Goal: Task Accomplishment & Management: Use online tool/utility

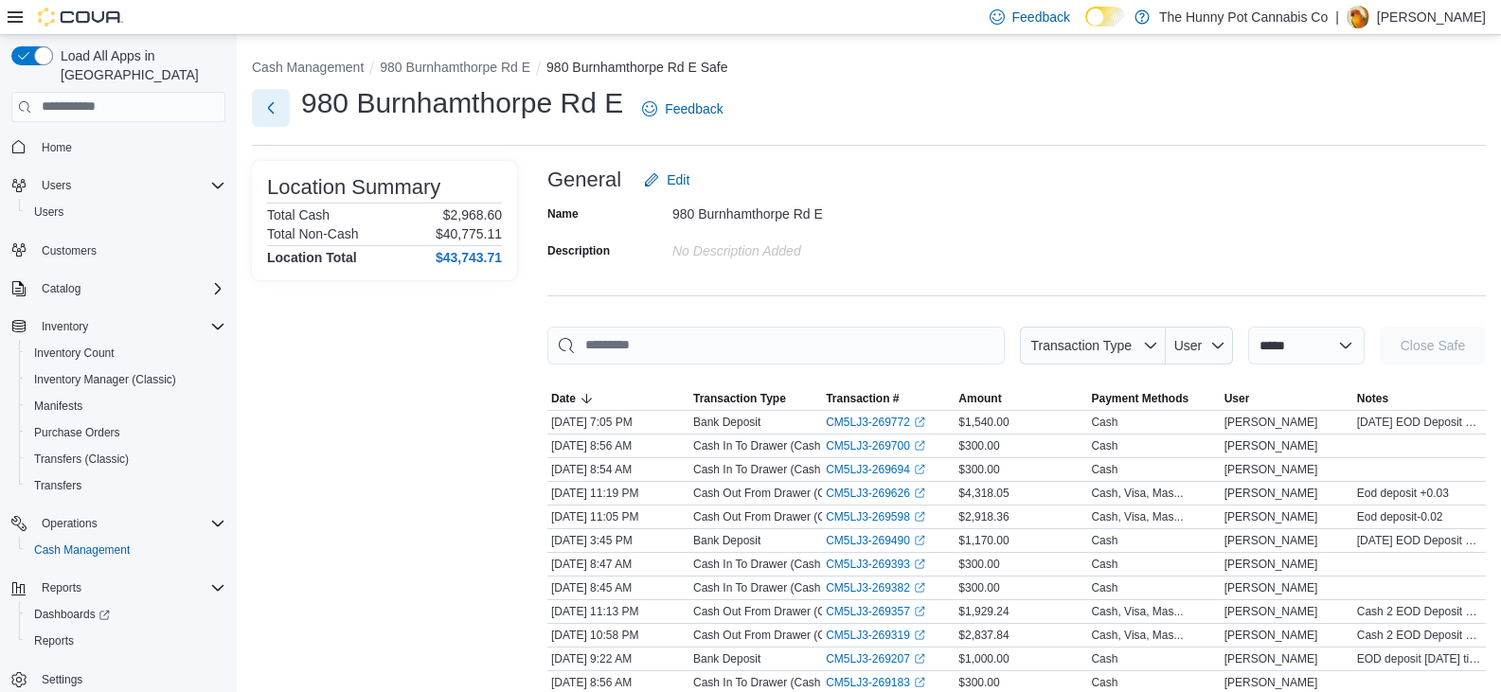
click at [267, 118] on button "Next" at bounding box center [271, 108] width 38 height 38
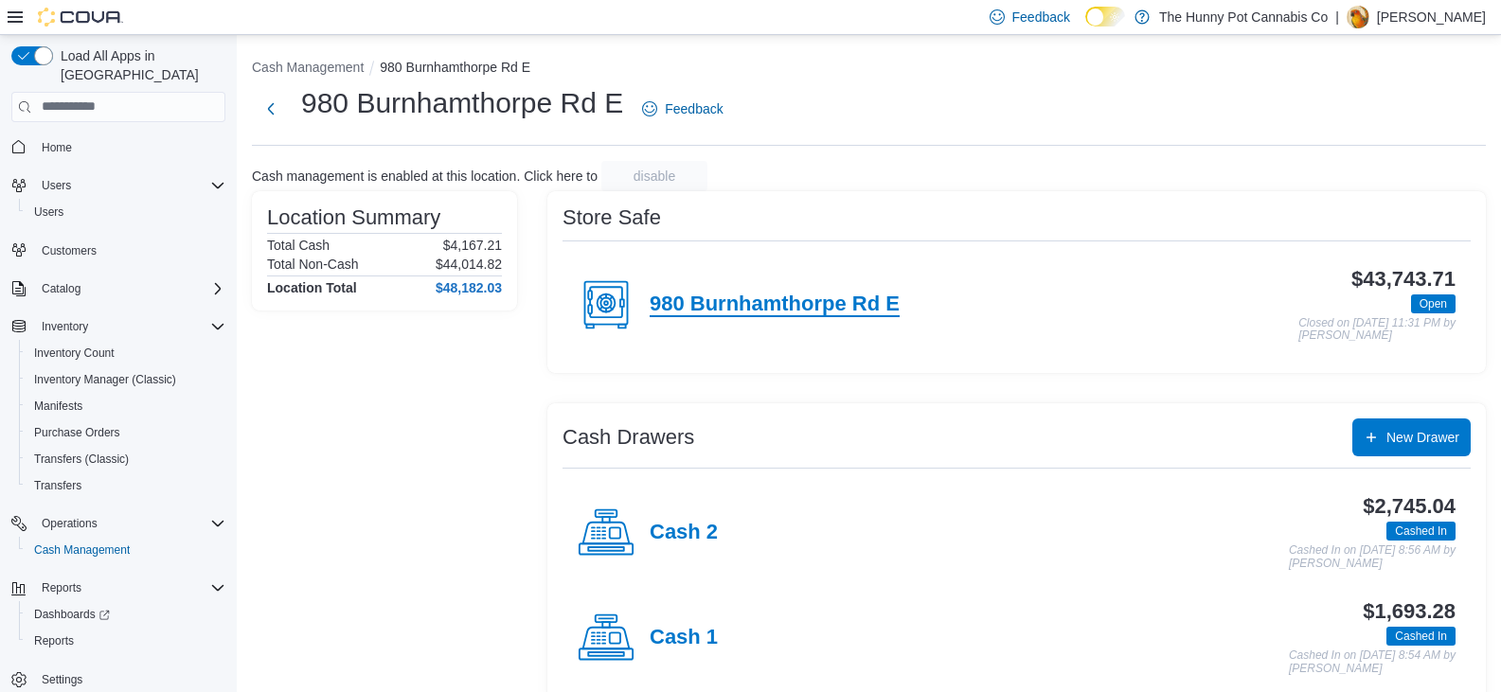
click at [829, 306] on h4 "980 Burnhamthorpe Rd E" at bounding box center [775, 305] width 250 height 25
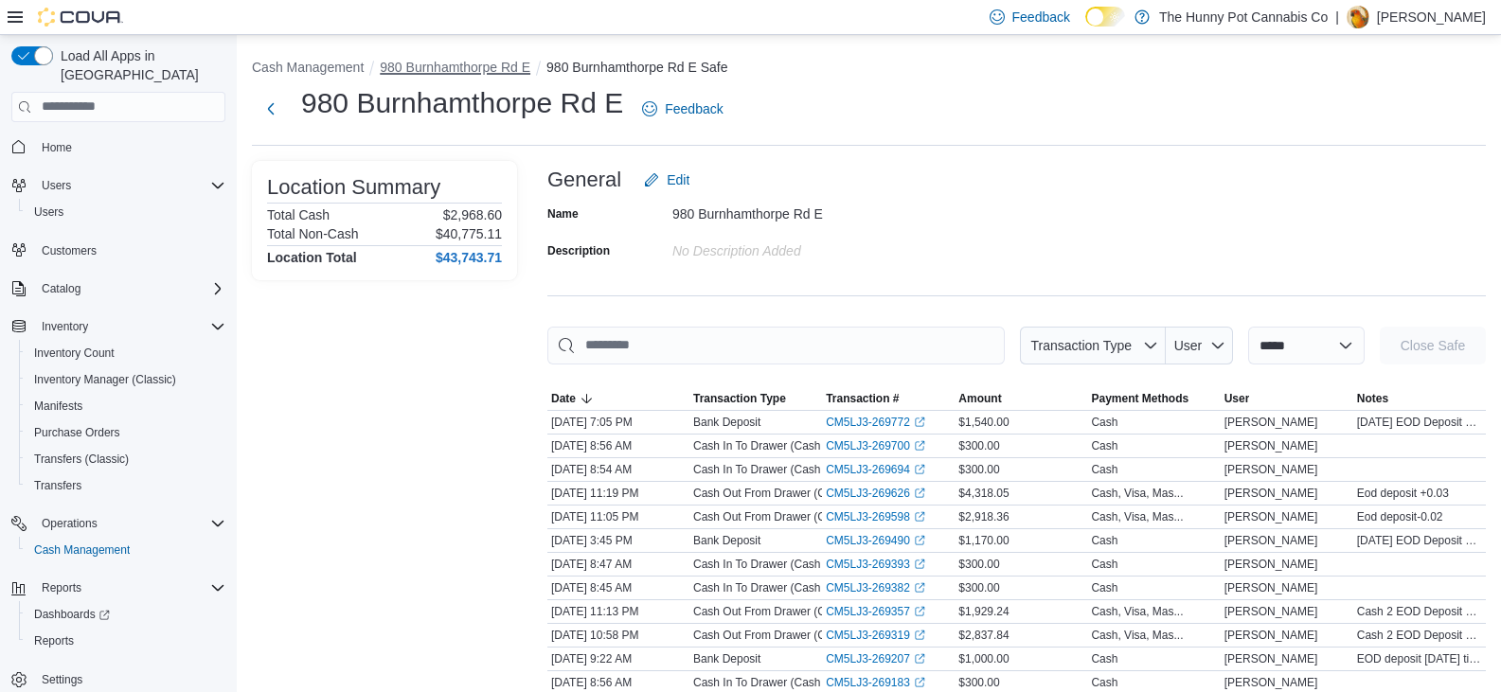
click at [448, 69] on button "980 Burnhamthorpe Rd E" at bounding box center [455, 67] width 151 height 15
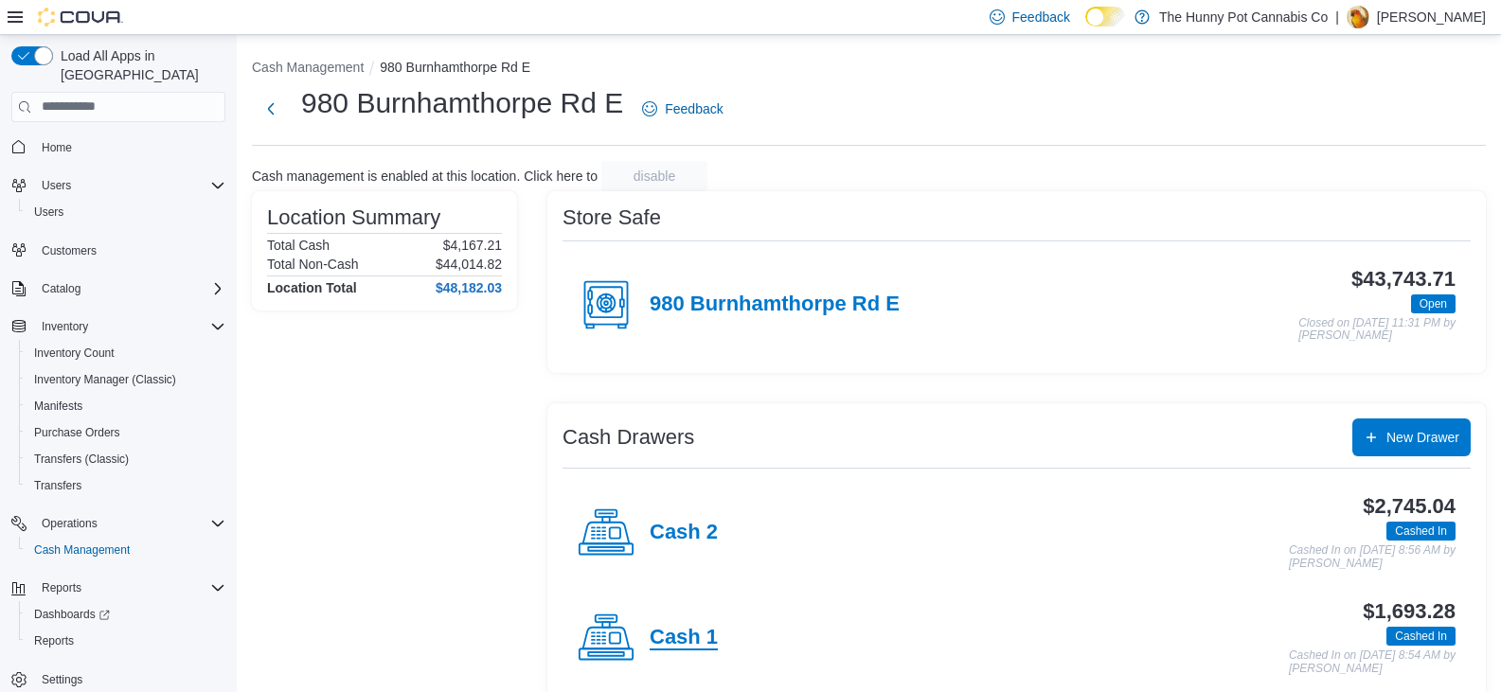
click at [688, 638] on h4 "Cash 1" at bounding box center [684, 638] width 68 height 25
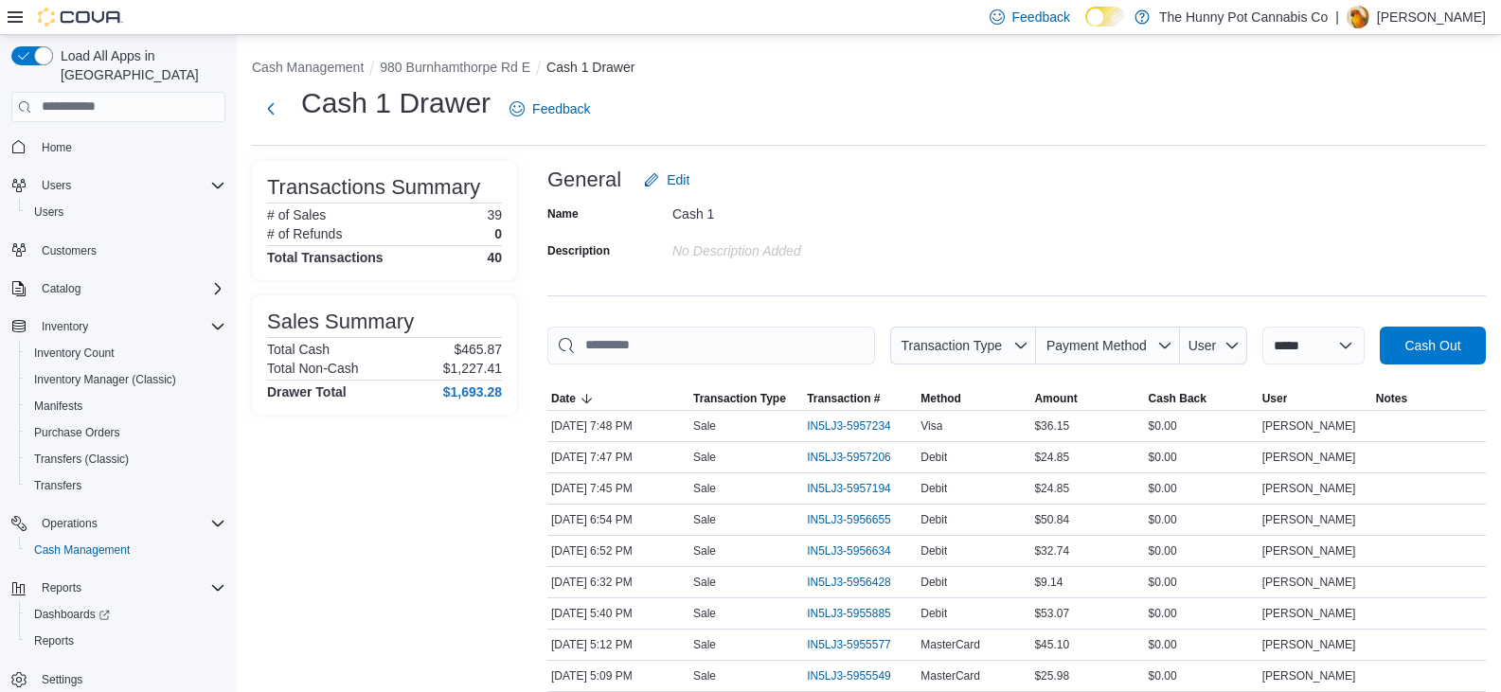
scroll to position [423, 0]
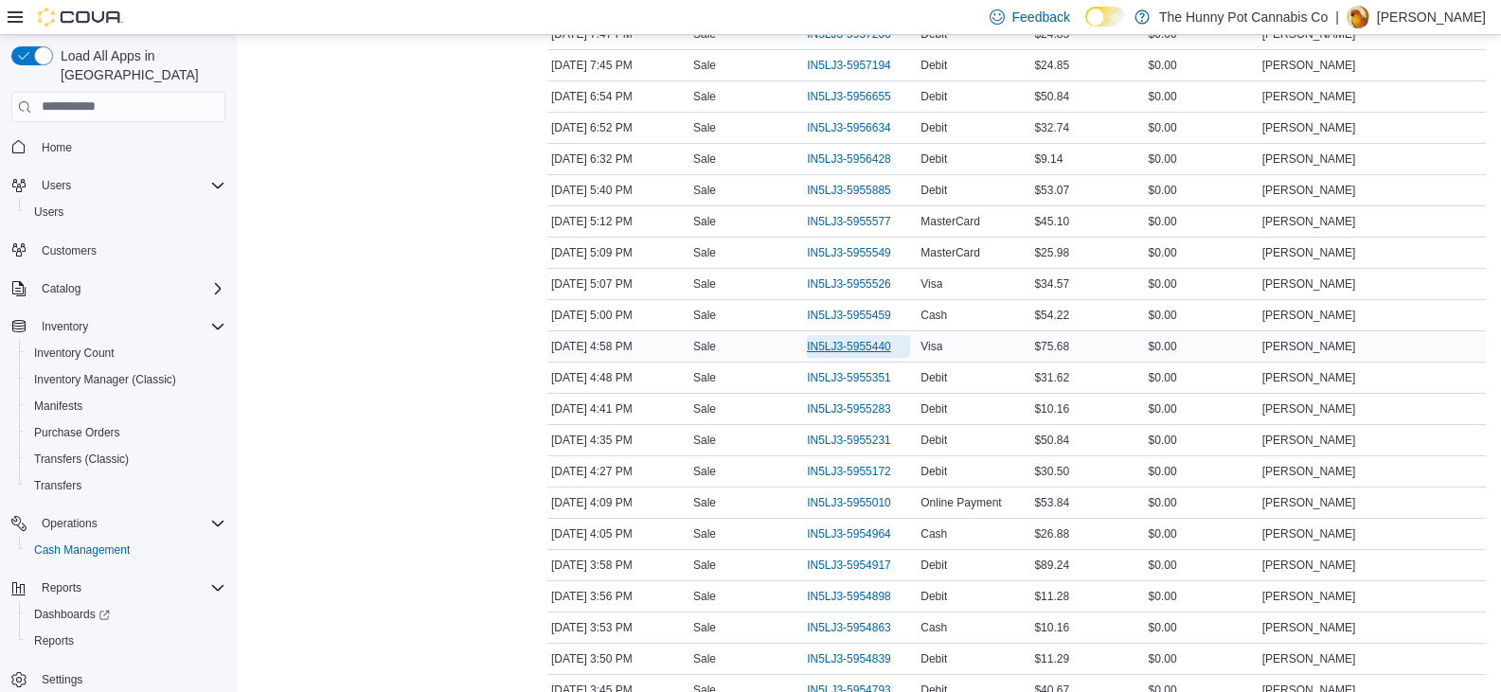
click at [857, 357] on span "IN5LJ3-5955440" at bounding box center [858, 346] width 103 height 23
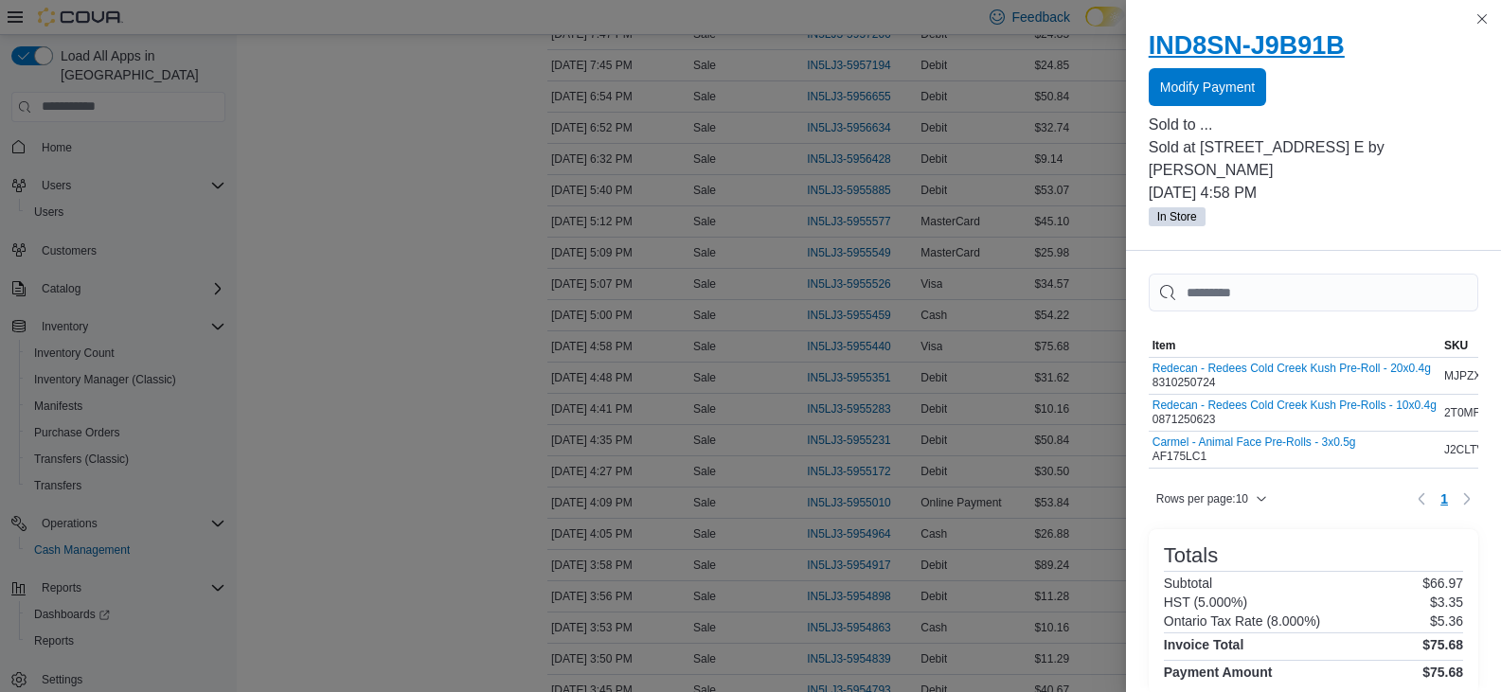
click at [1198, 54] on h2 "IND8SN-J9B91B" at bounding box center [1314, 45] width 330 height 30
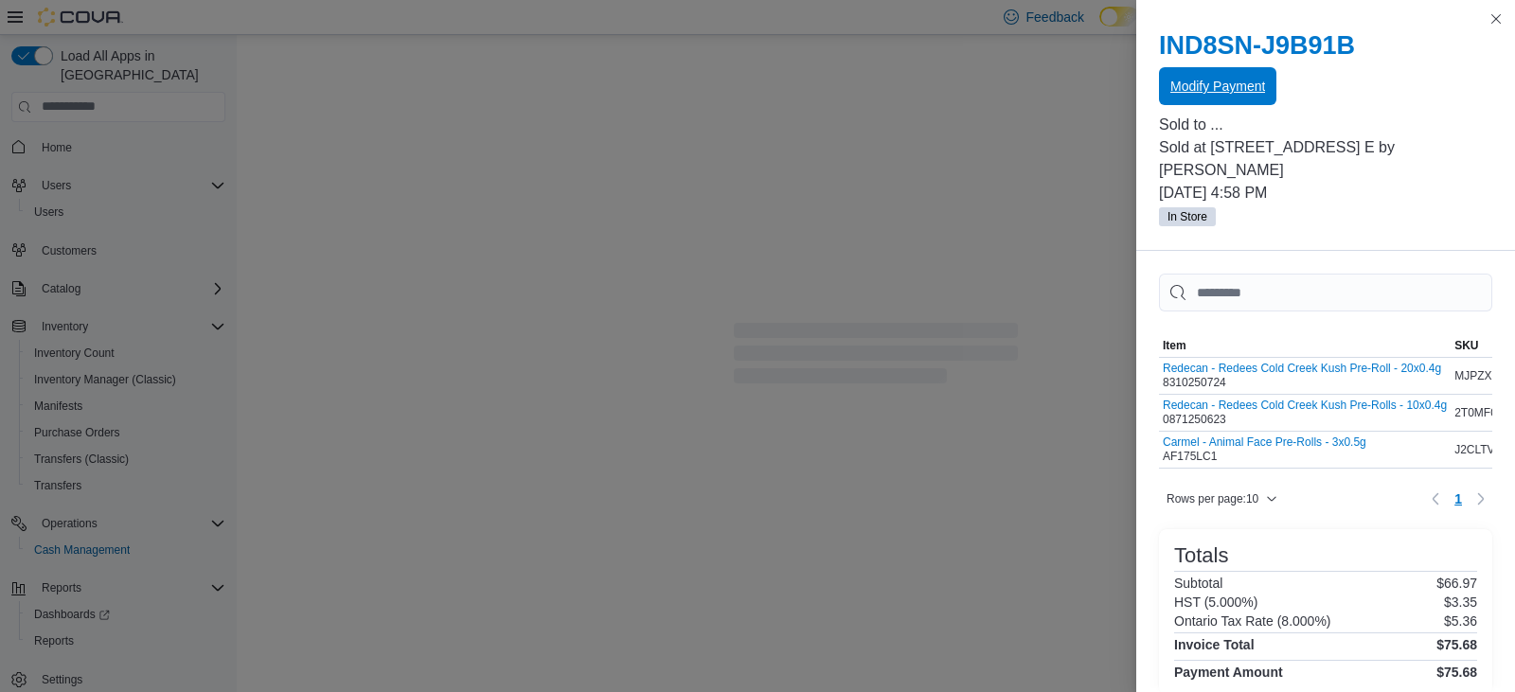
click at [1207, 83] on span "Modify Payment" at bounding box center [1218, 86] width 95 height 19
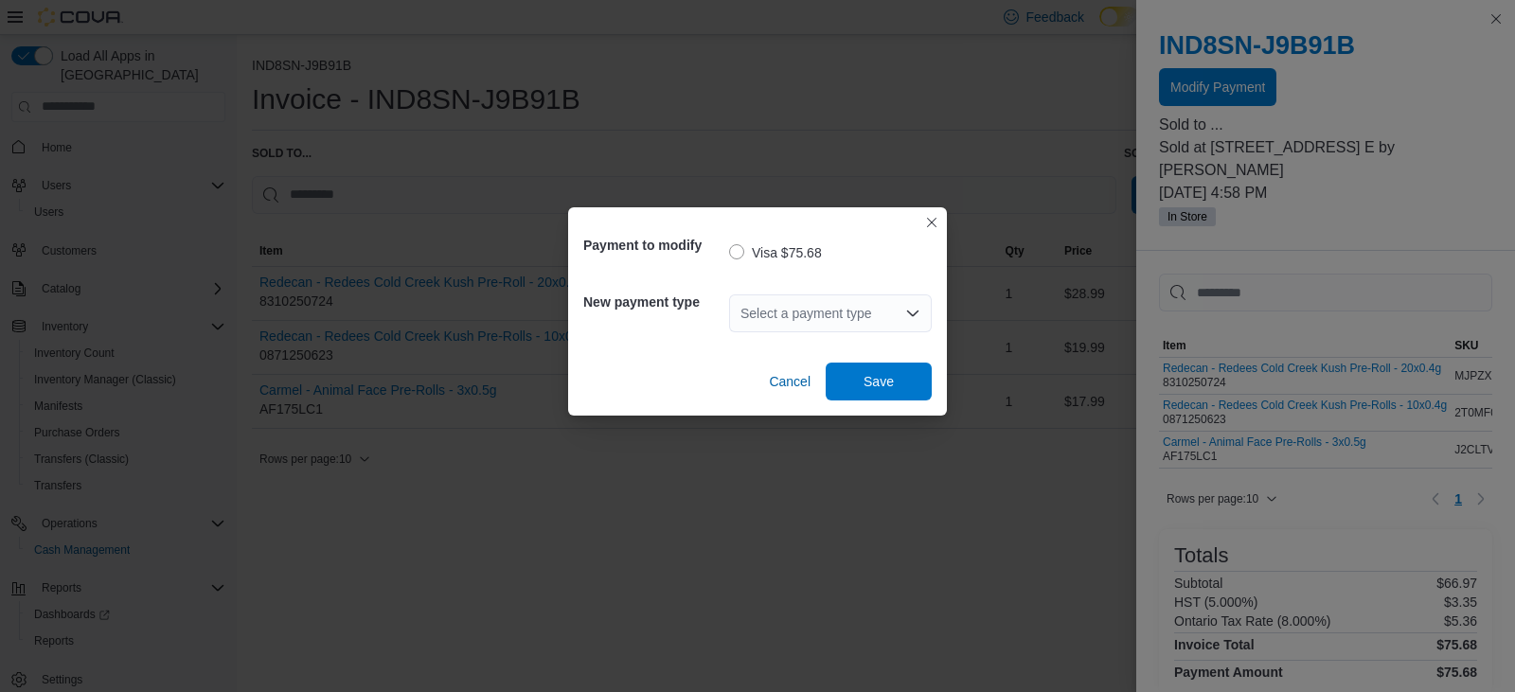
click at [839, 318] on div "Select a payment type" at bounding box center [830, 314] width 203 height 38
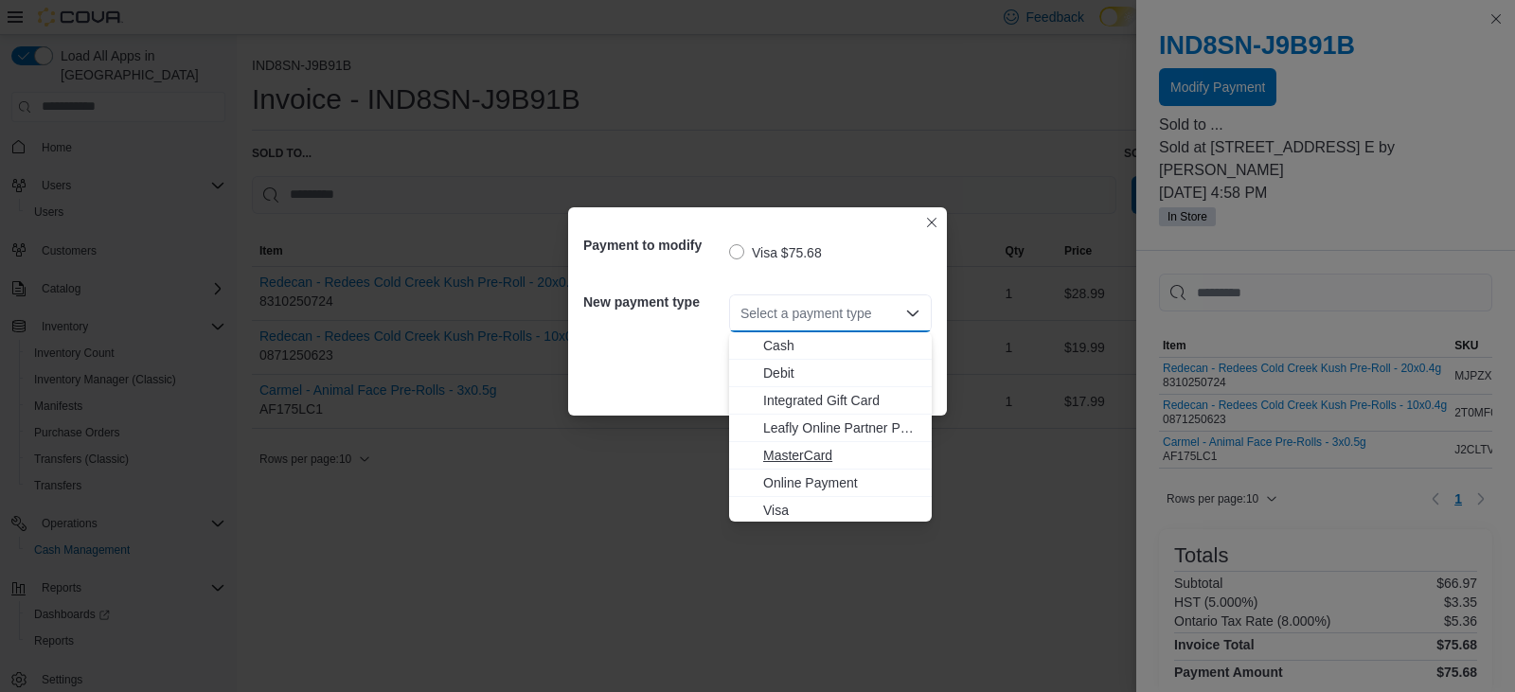
click at [821, 456] on span "MasterCard" at bounding box center [841, 455] width 157 height 19
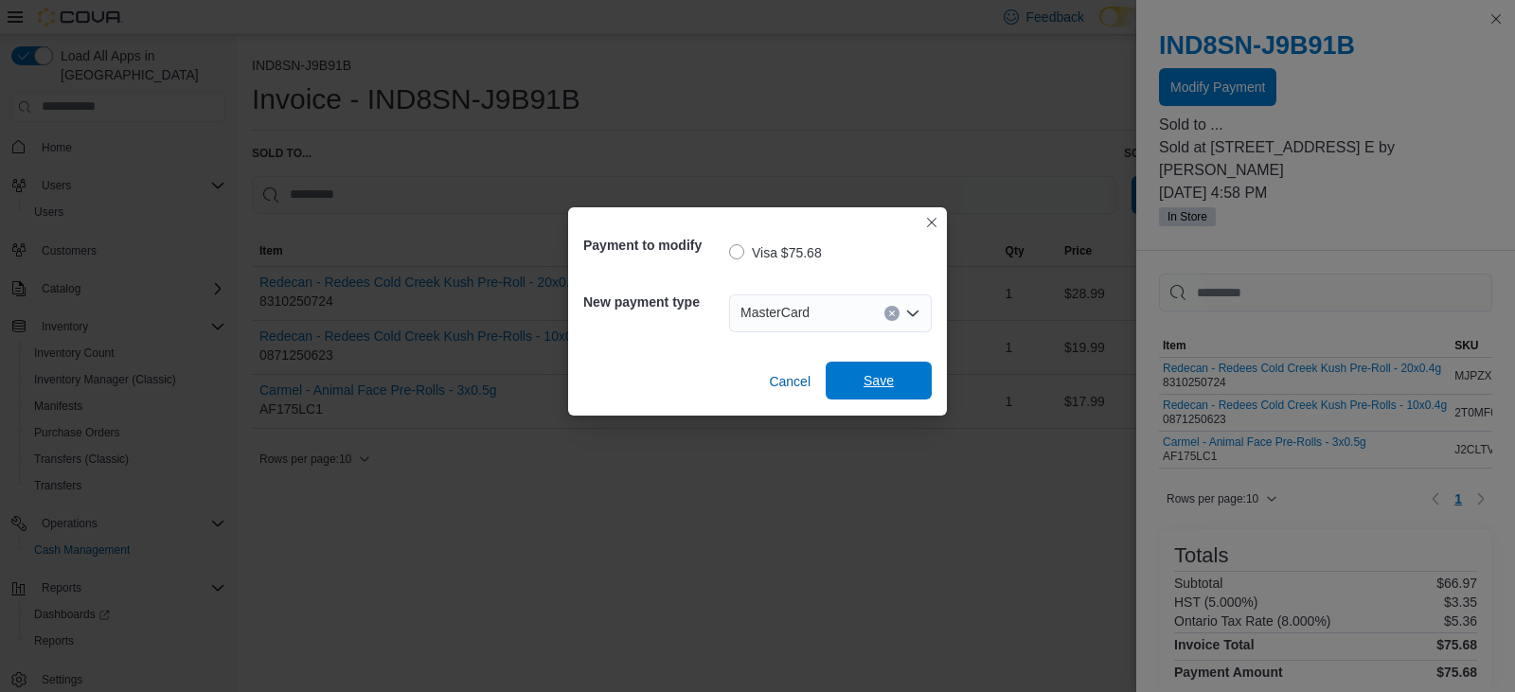
click at [865, 391] on span "Save" at bounding box center [878, 381] width 83 height 38
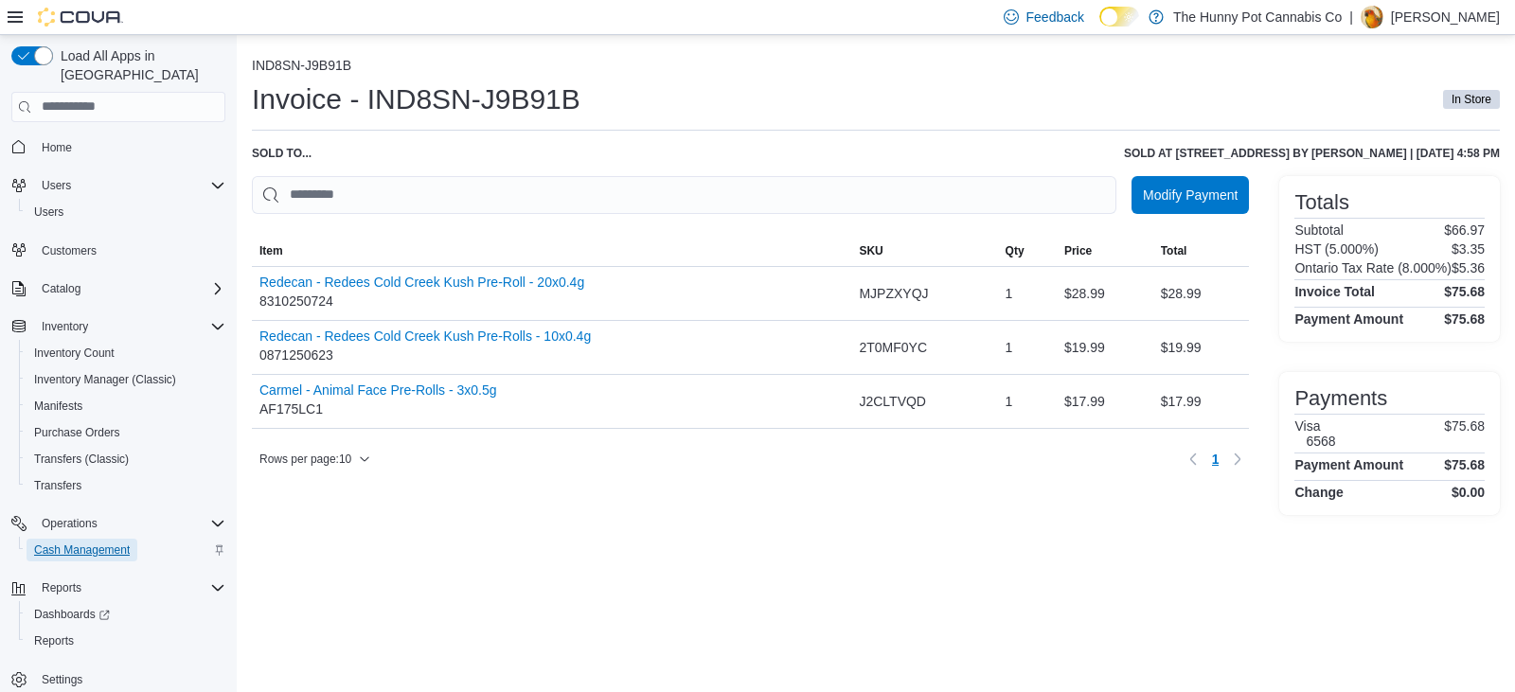
click at [107, 543] on span "Cash Management" at bounding box center [82, 550] width 96 height 15
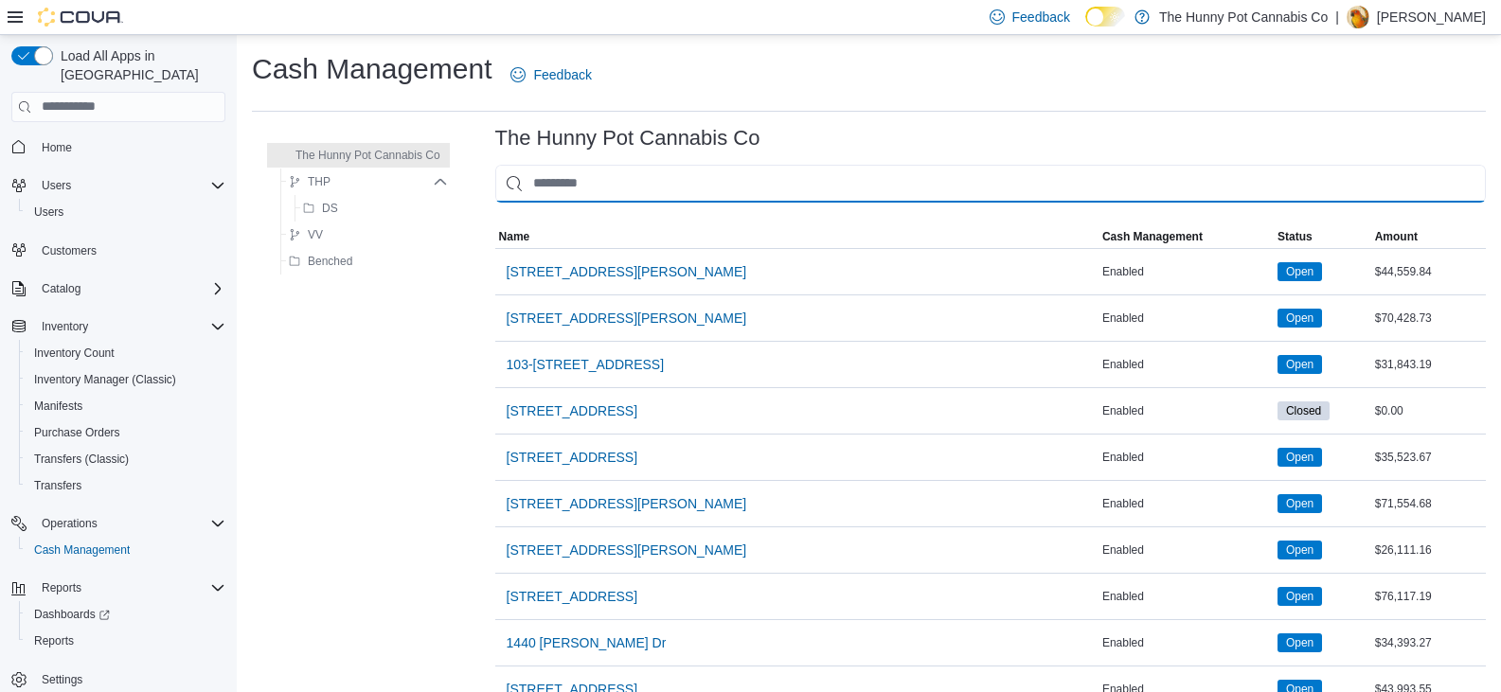
click at [600, 188] on input "This is a search bar. As you type, the results lower in the page will automatic…" at bounding box center [990, 184] width 991 height 38
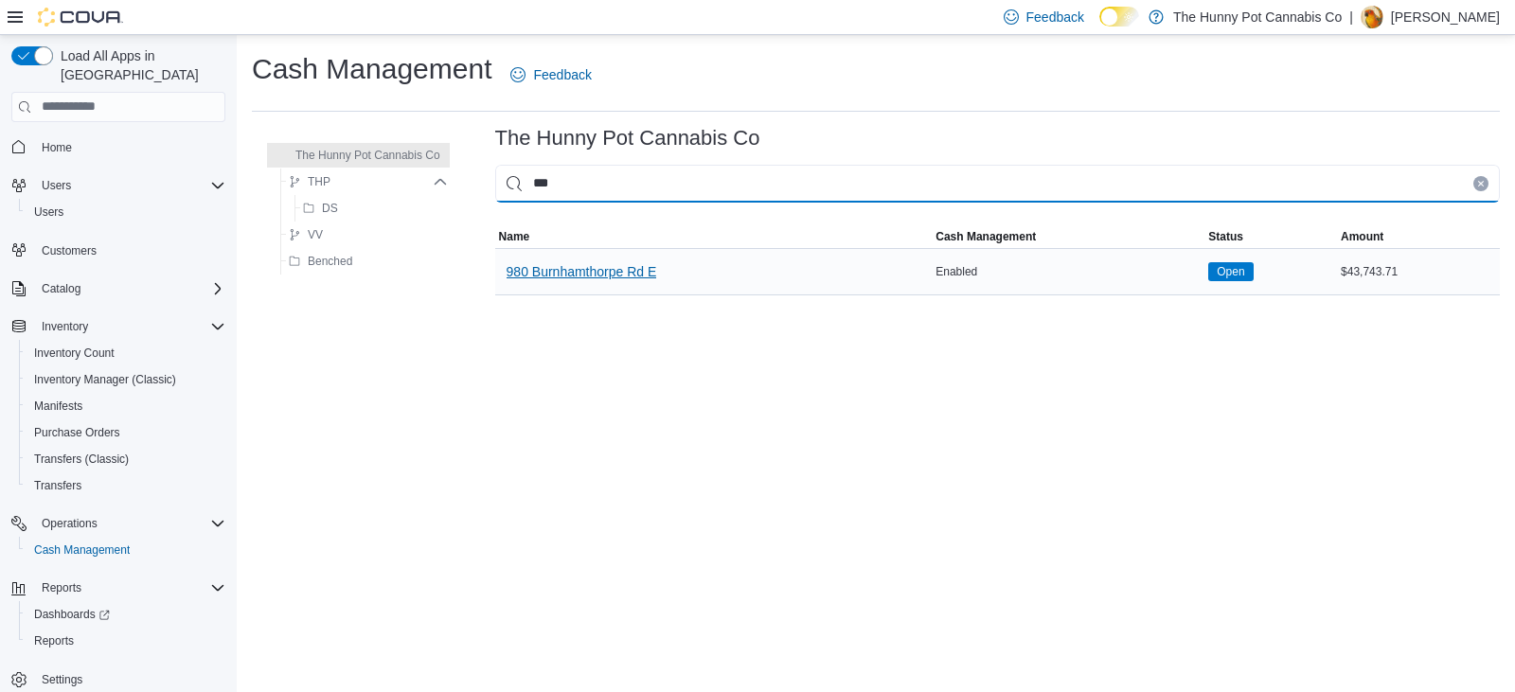
type input "***"
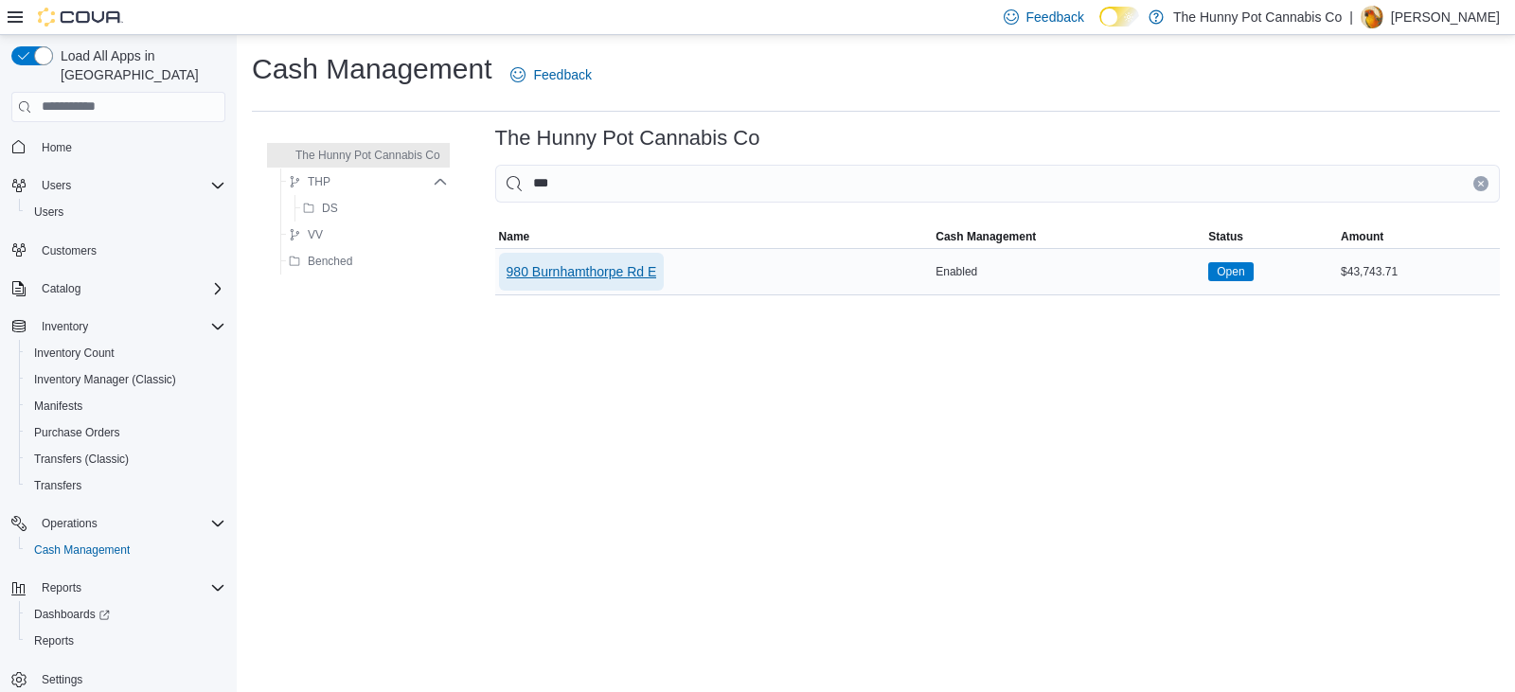
click at [604, 287] on span "980 Burnhamthorpe Rd E" at bounding box center [582, 272] width 151 height 38
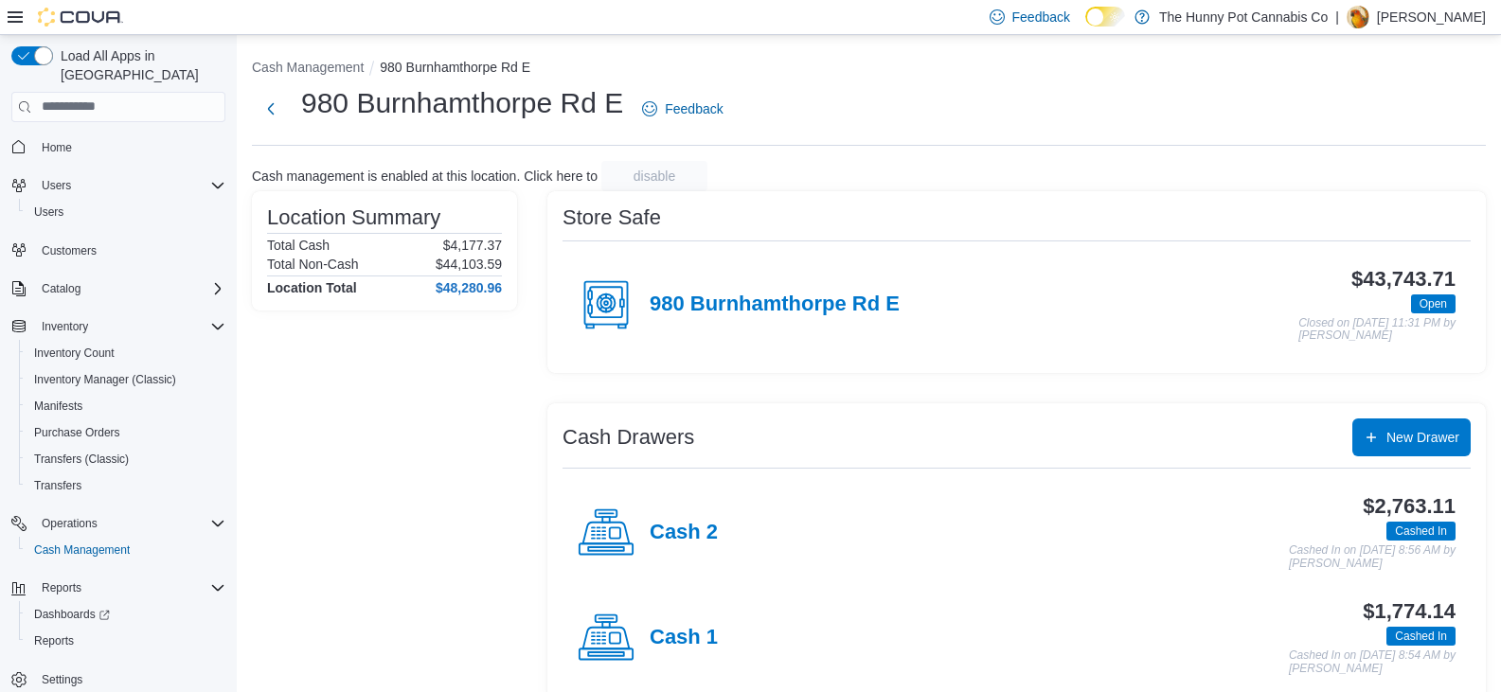
drag, startPoint x: 692, startPoint y: 648, endPoint x: 699, endPoint y: 655, distance: 10.1
click at [699, 655] on div "Cash 1" at bounding box center [648, 638] width 140 height 57
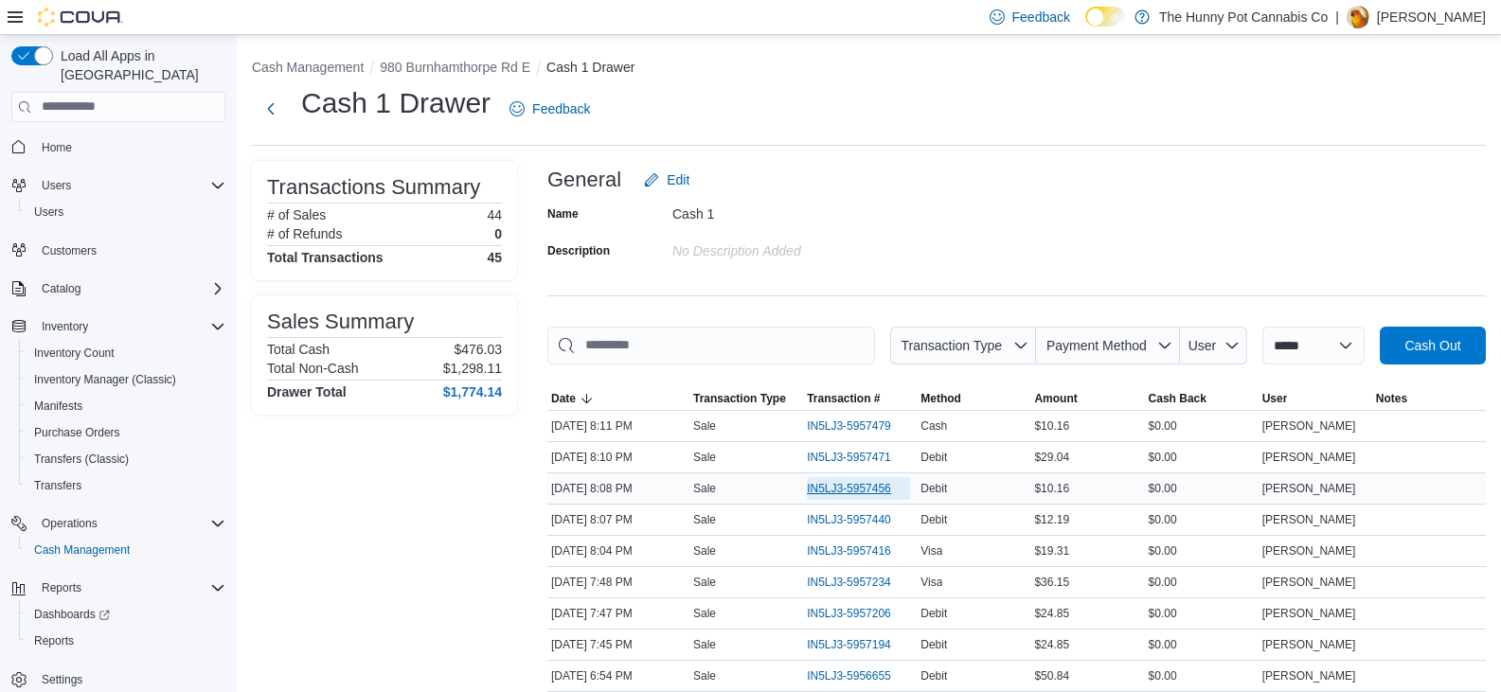
click at [847, 496] on span "IN5LJ3-5957456" at bounding box center [858, 488] width 103 height 23
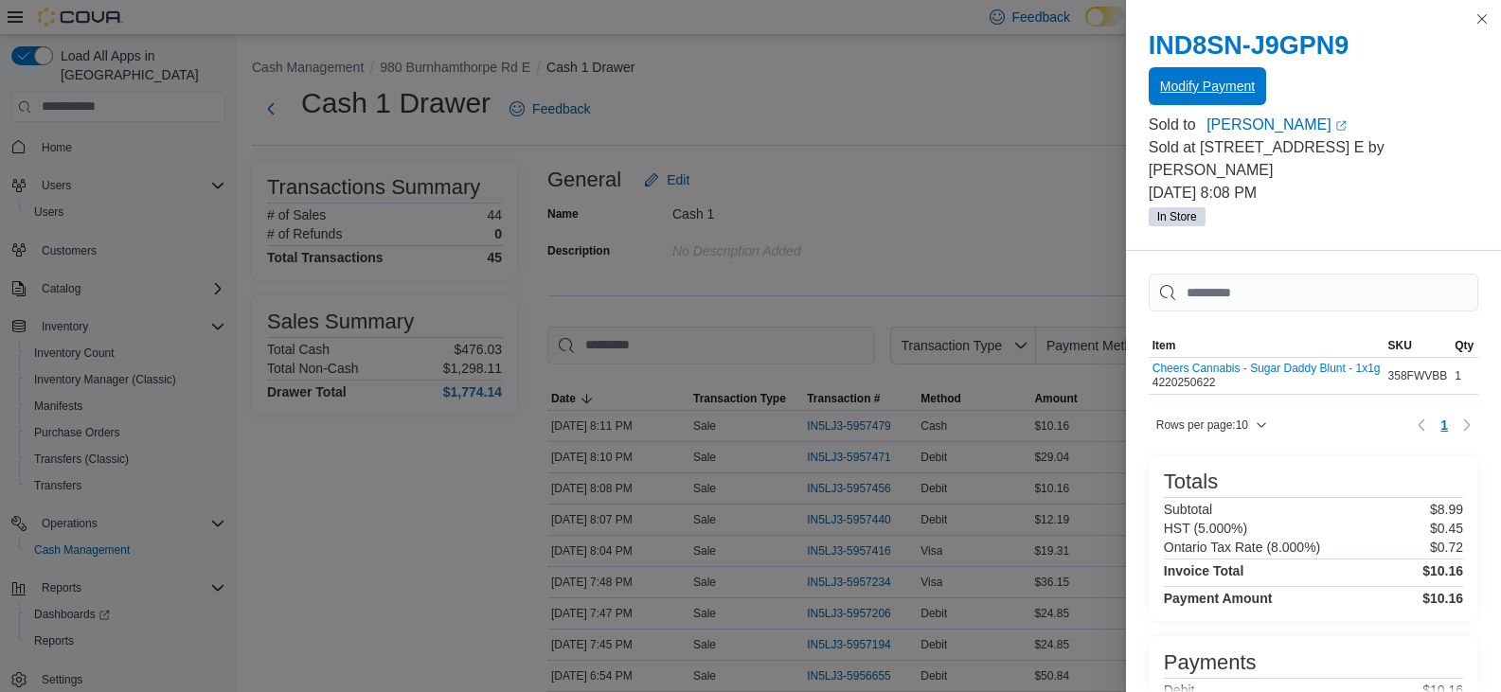
click at [1188, 101] on span "Modify Payment" at bounding box center [1207, 86] width 95 height 38
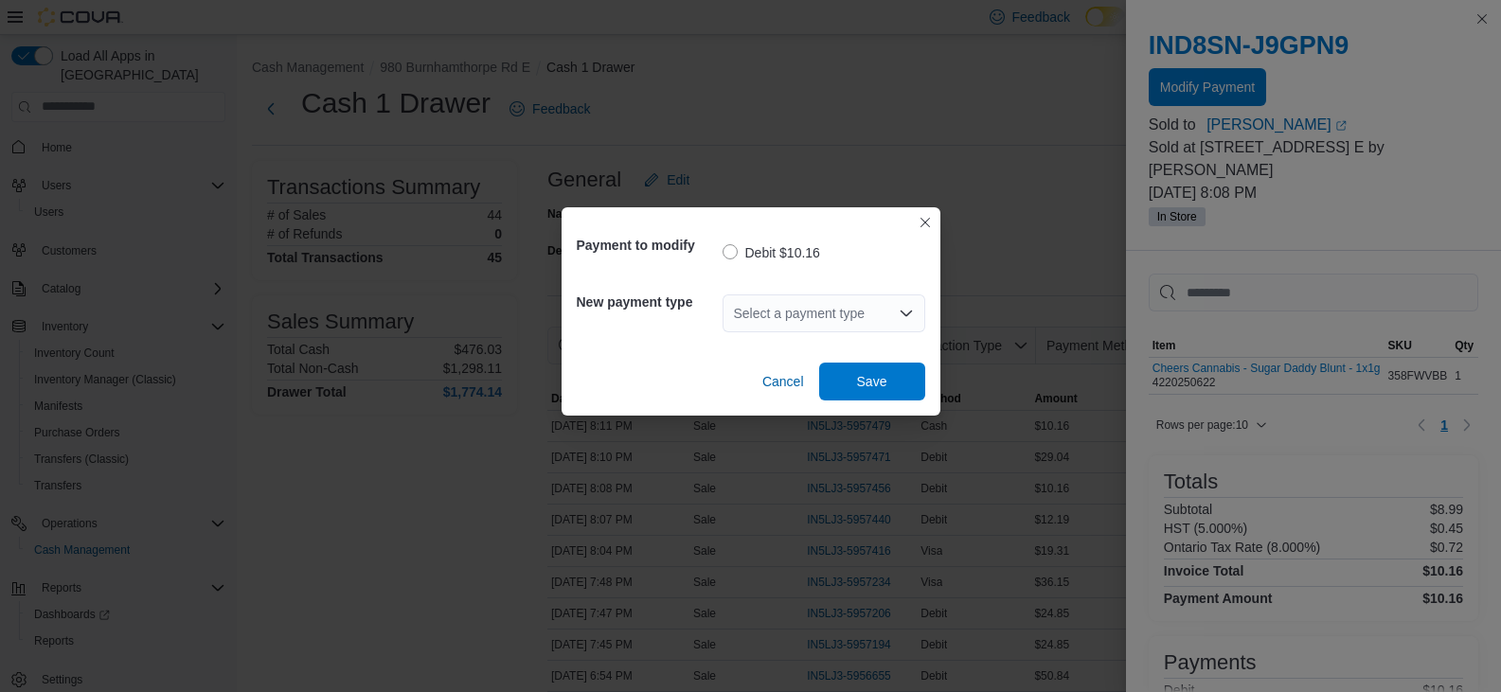
click at [783, 321] on div "Select a payment type" at bounding box center [824, 314] width 203 height 38
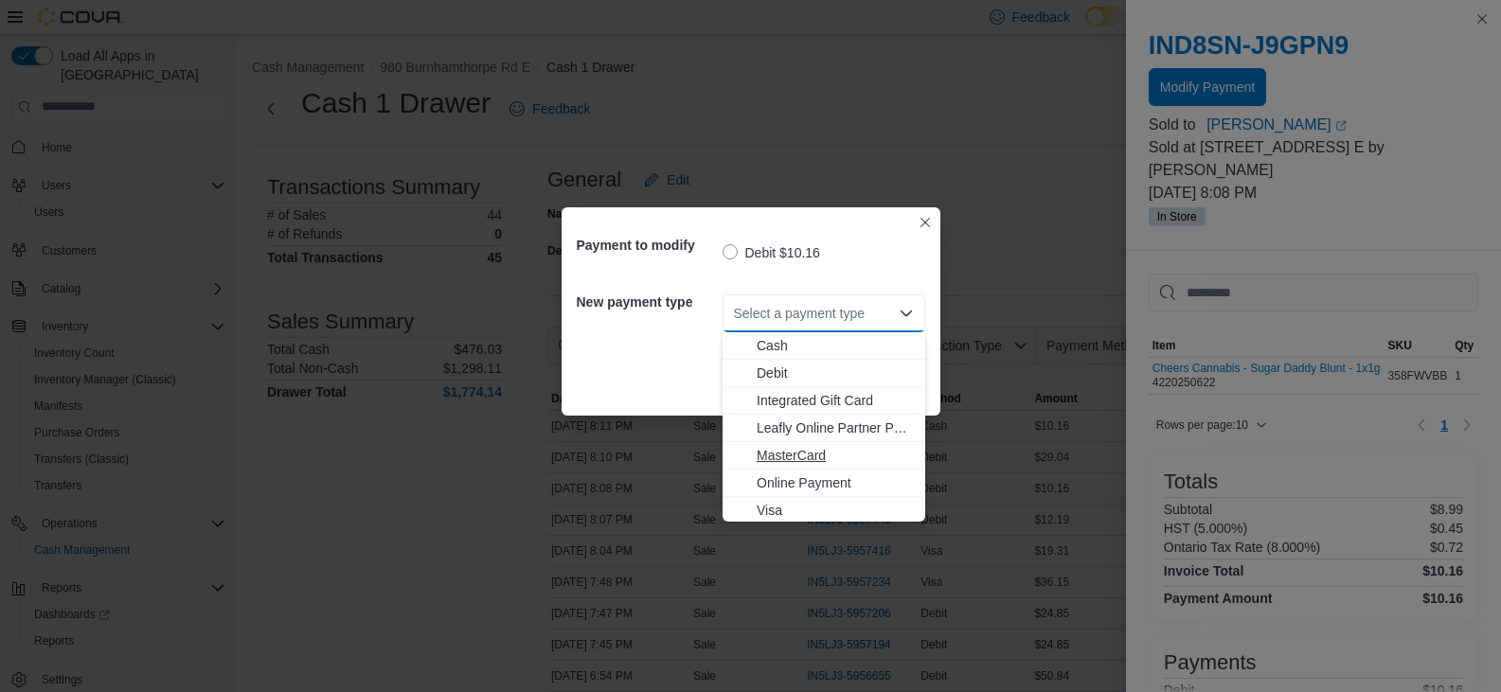
click at [839, 456] on span "MasterCard" at bounding box center [835, 455] width 157 height 19
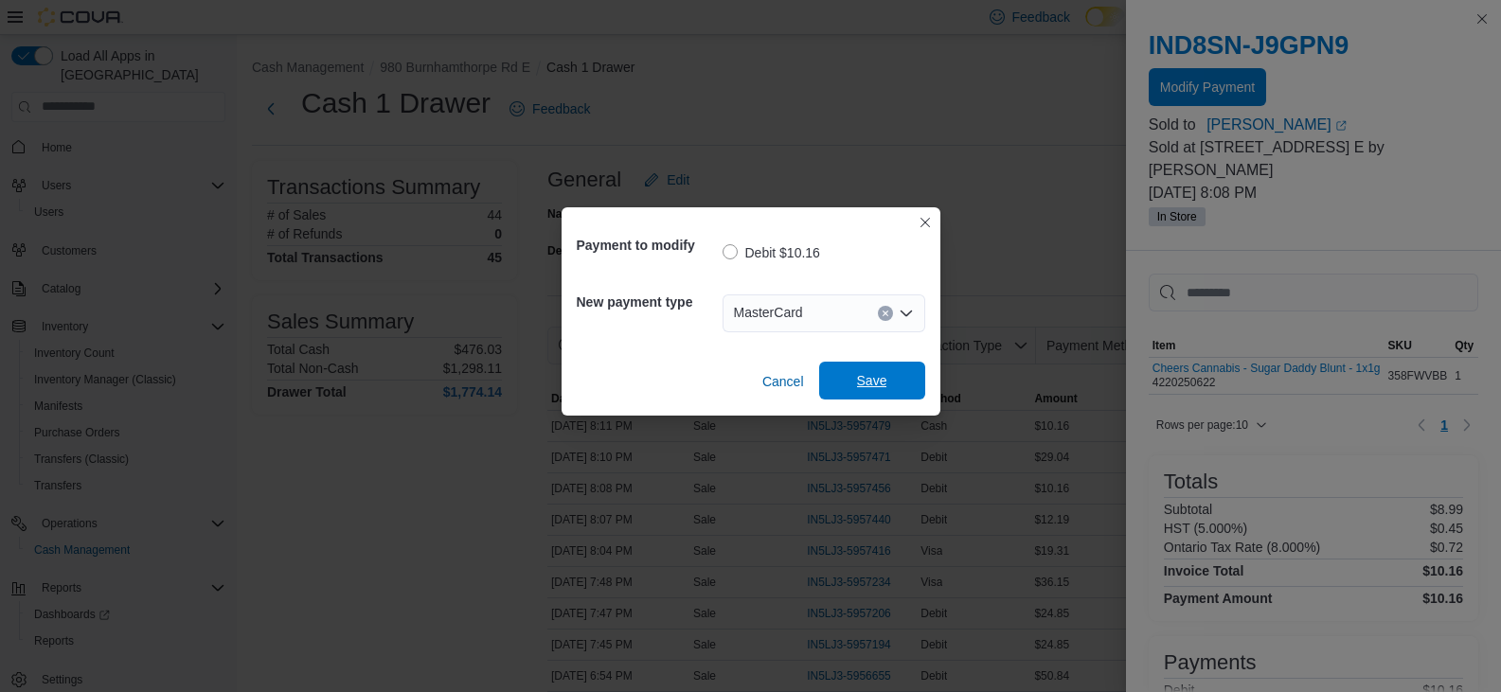
click at [895, 380] on span "Save" at bounding box center [872, 381] width 83 height 38
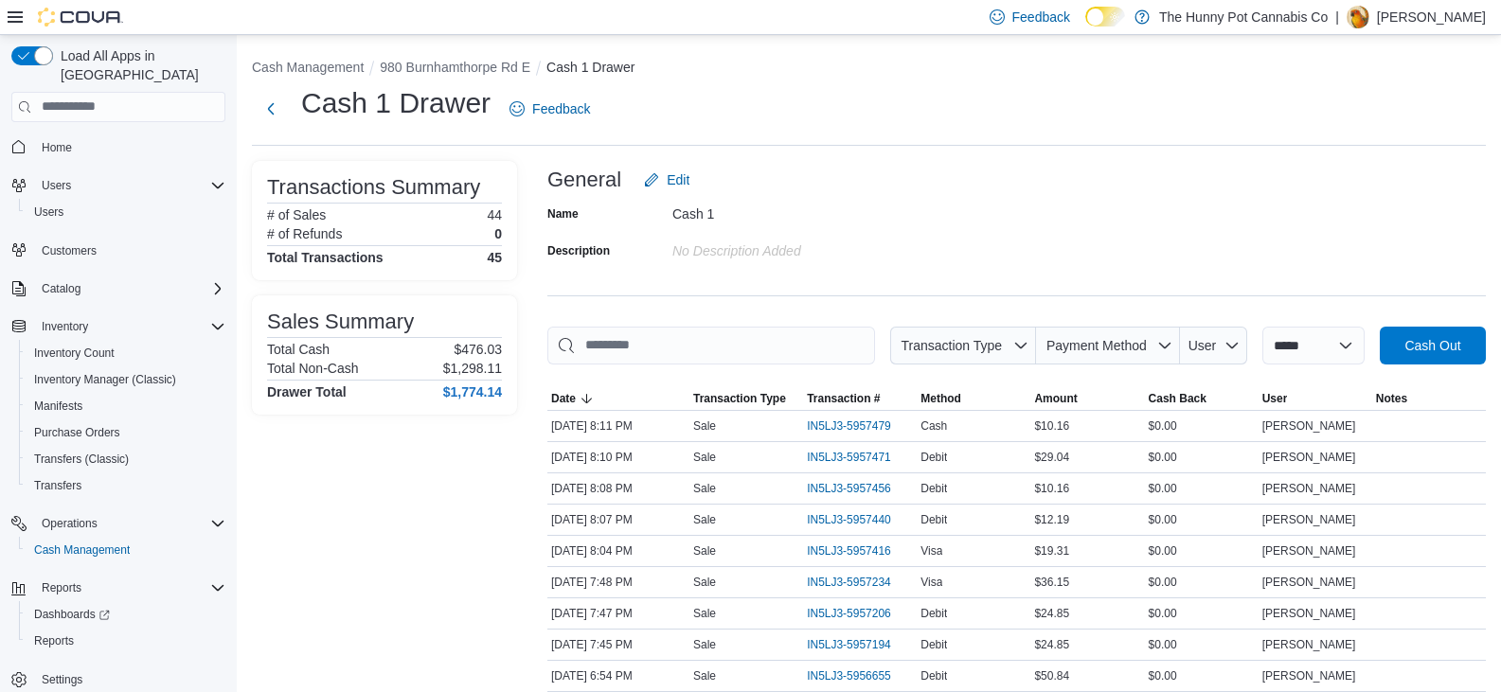
click at [37, 148] on div "Home Users Users Customers Catalog Inventory Inventory Count Inventory Manager …" at bounding box center [118, 414] width 214 height 568
click at [75, 141] on button "Home" at bounding box center [118, 147] width 229 height 27
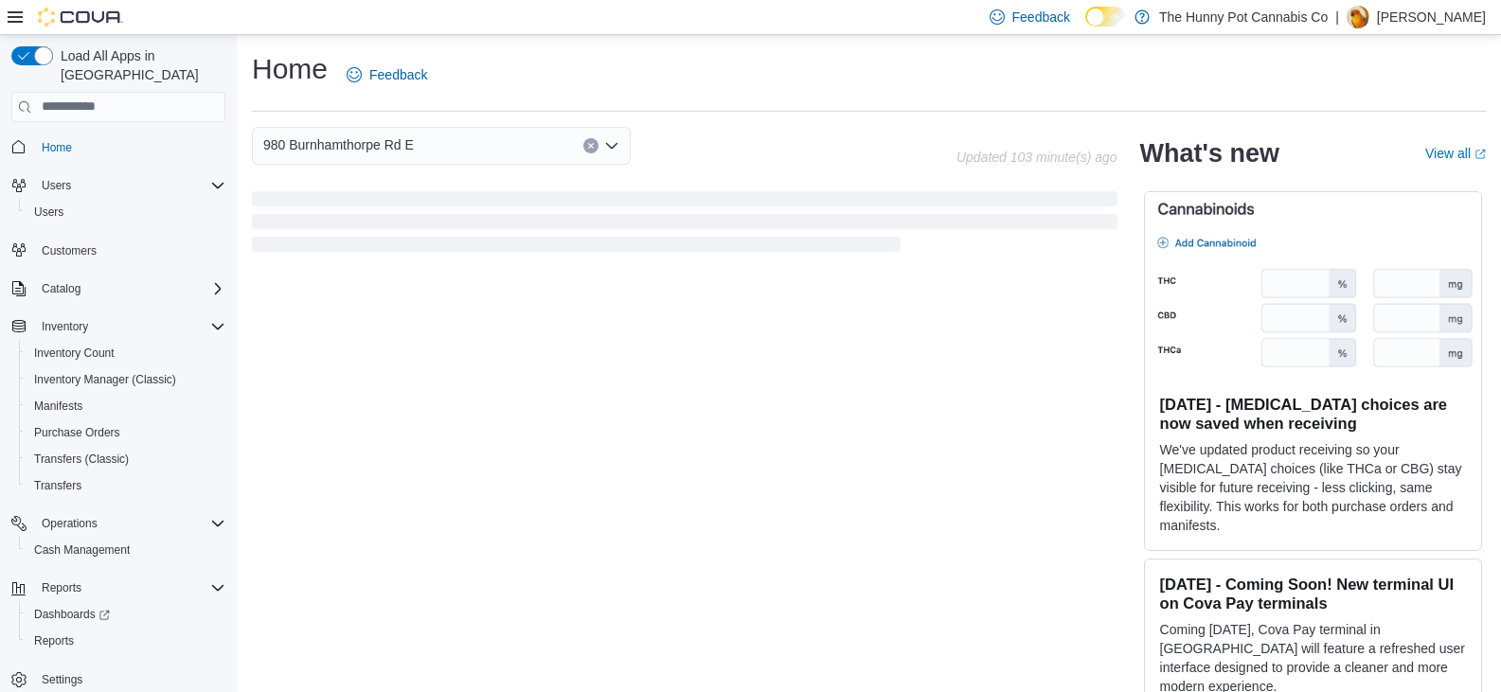
click at [385, 153] on span "980 Burnhamthorpe Rd E" at bounding box center [338, 145] width 151 height 23
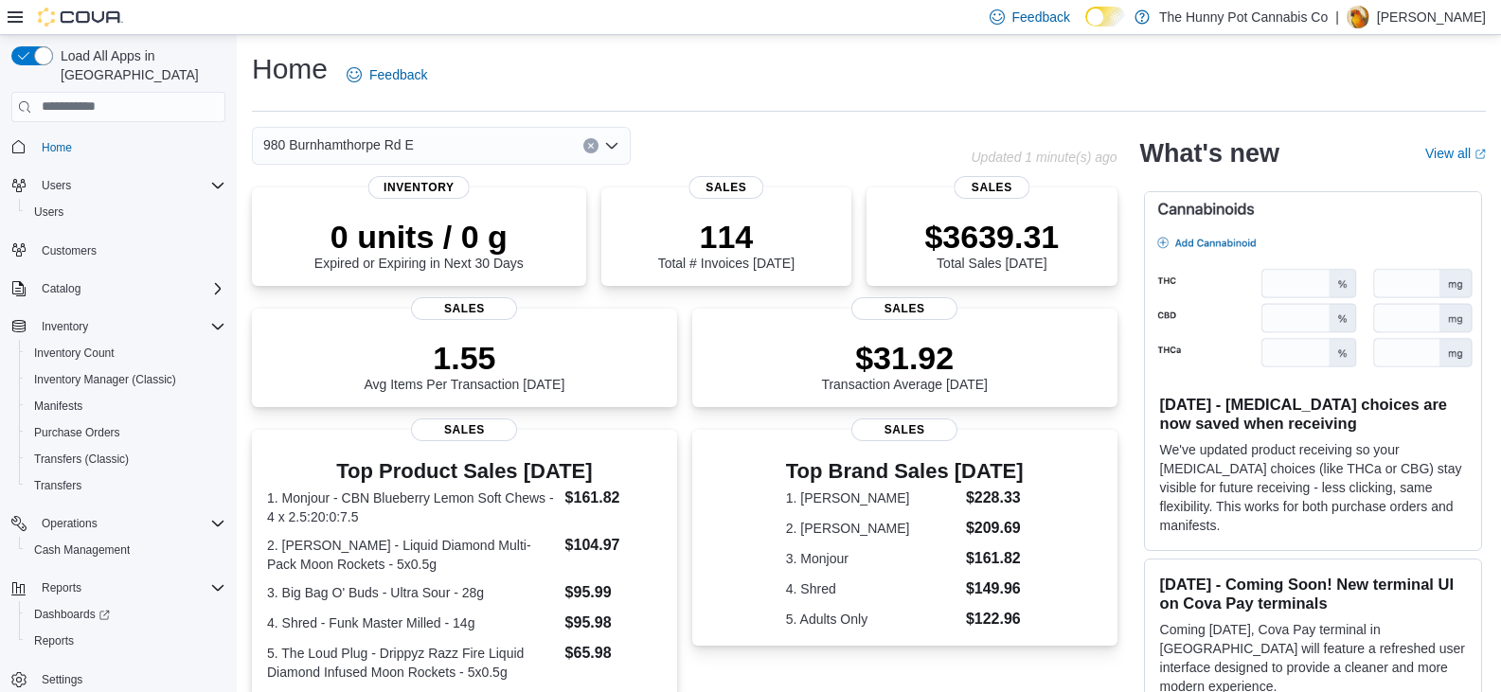
click at [509, 139] on div "980 Burnhamthorpe Rd E Combo box. Selected. [STREET_ADDRESS] Press Backspace to…" at bounding box center [441, 146] width 379 height 38
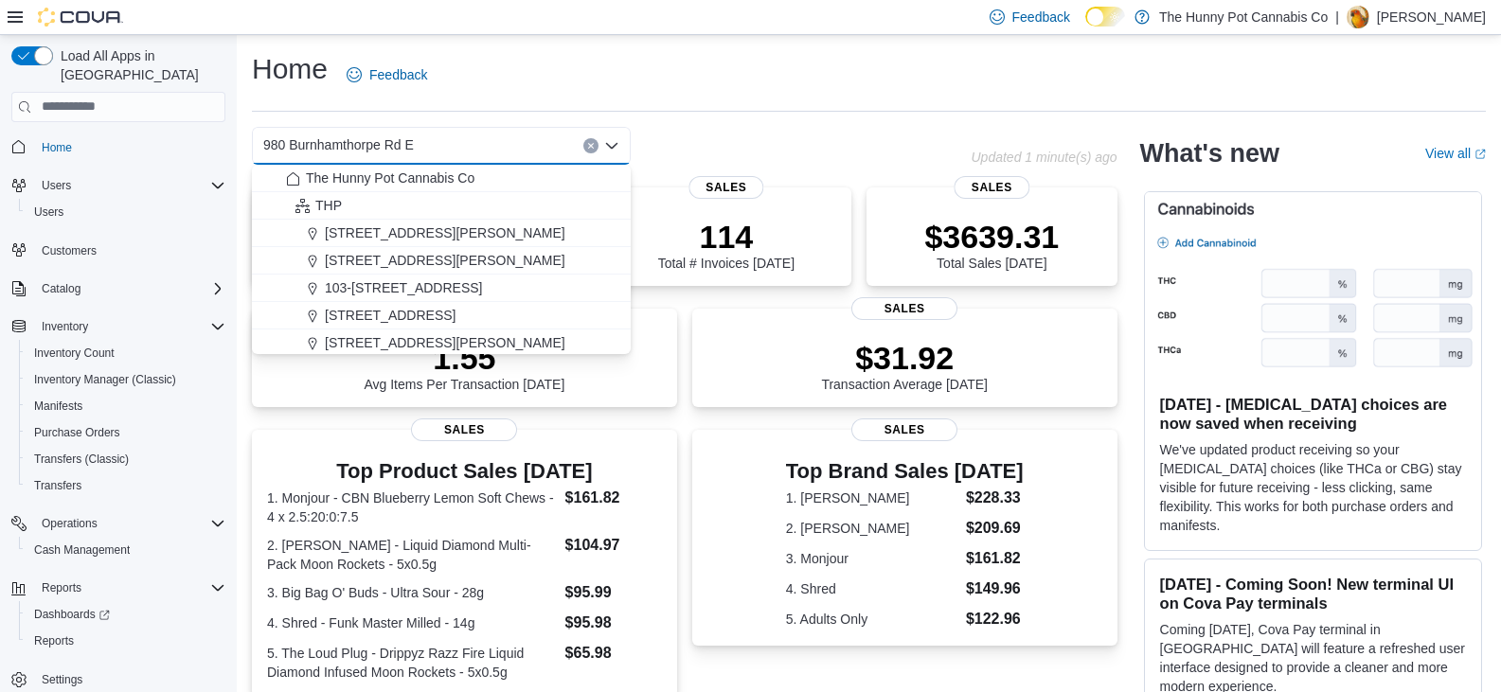
click at [509, 139] on div "980 Burnhamthorpe Rd E Combo box. Selected. [STREET_ADDRESS] Press Backspace to…" at bounding box center [441, 146] width 379 height 38
click at [509, 139] on div "980 Burnhamthorpe Rd E" at bounding box center [441, 146] width 379 height 38
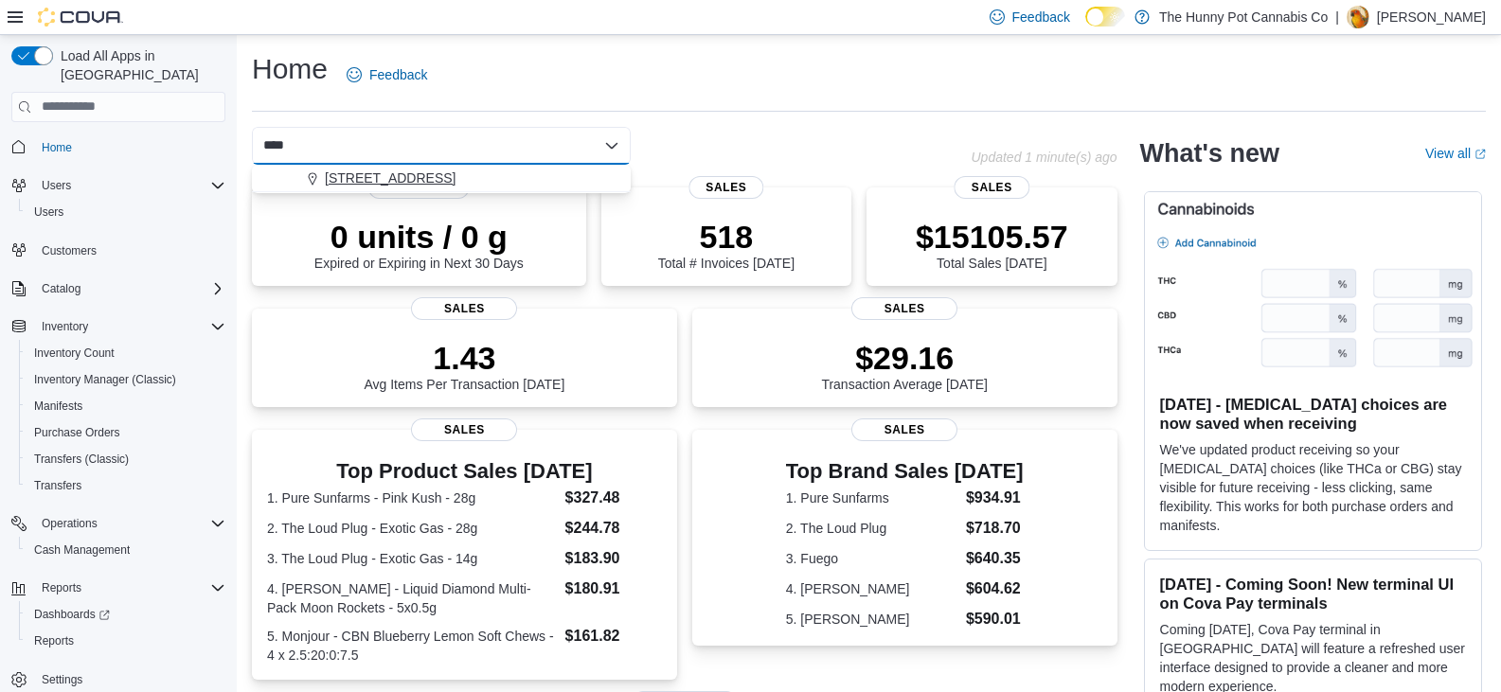
type input "****"
click at [492, 167] on button "[STREET_ADDRESS]" at bounding box center [441, 178] width 379 height 27
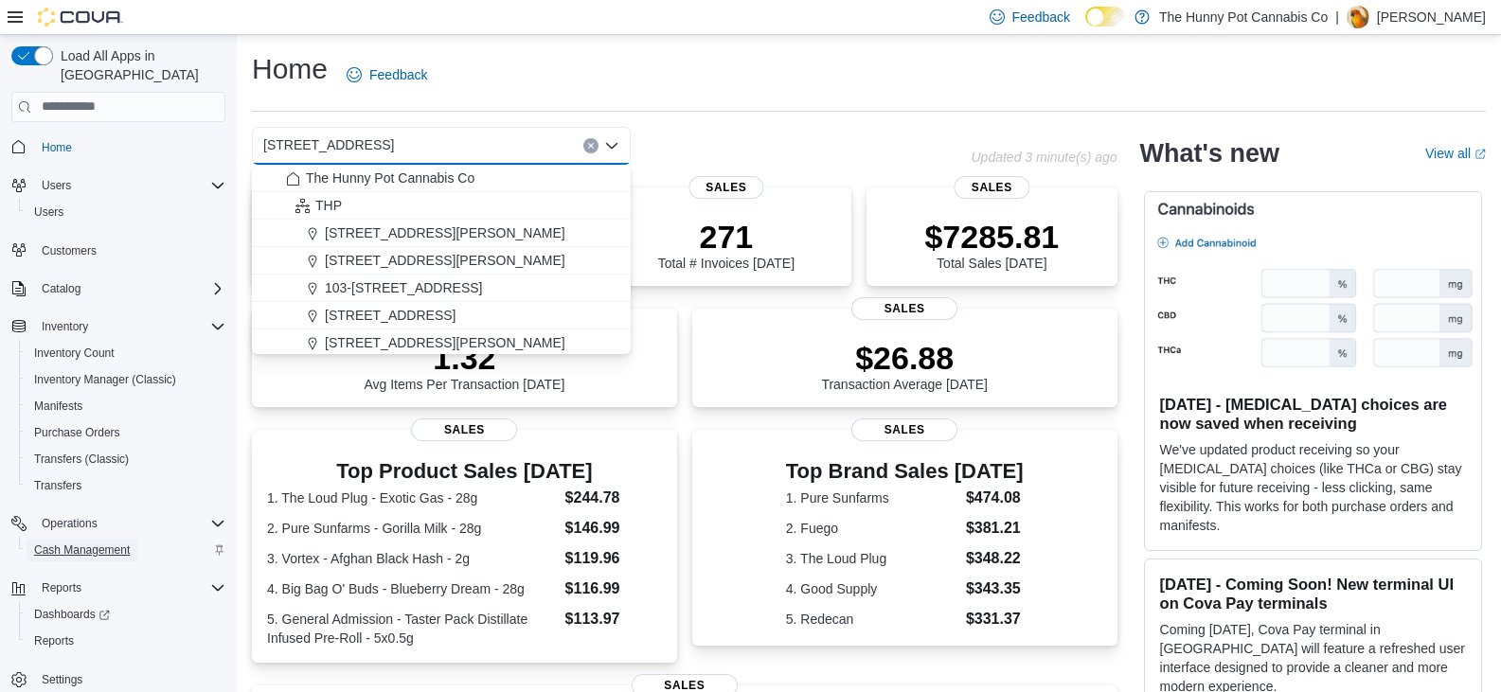
click at [131, 543] on link "Cash Management" at bounding box center [82, 550] width 111 height 23
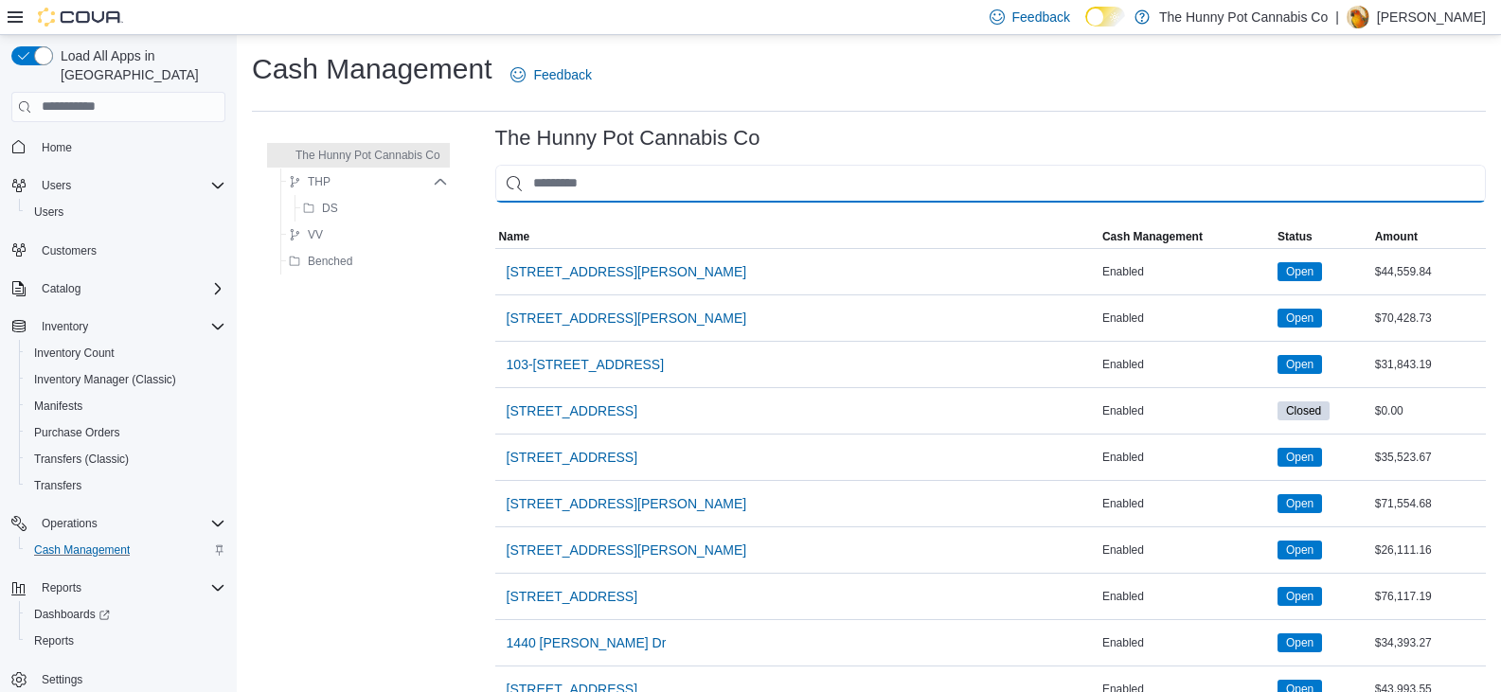
click at [573, 177] on input "This is a search bar. As you type, the results lower in the page will automatic…" at bounding box center [990, 184] width 991 height 38
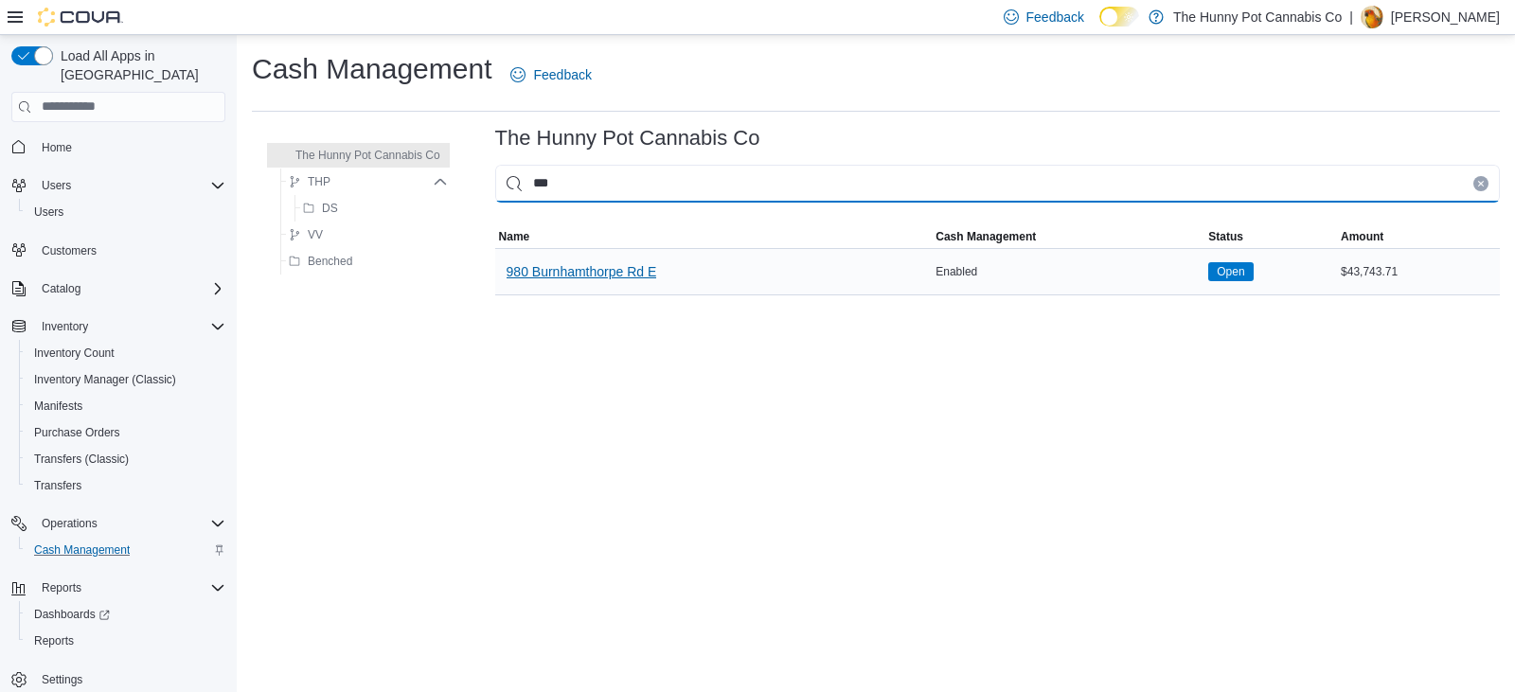
type input "***"
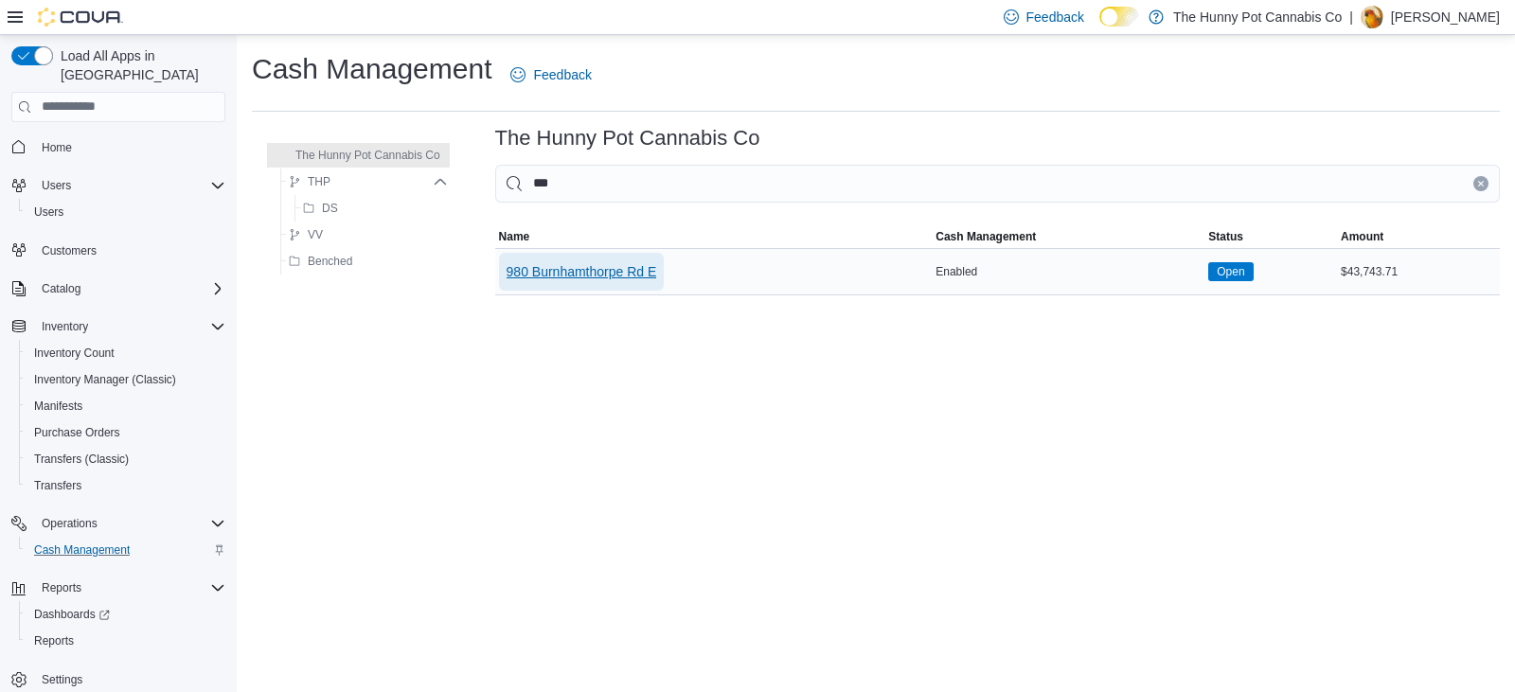
click at [594, 277] on span "980 Burnhamthorpe Rd E" at bounding box center [582, 271] width 151 height 19
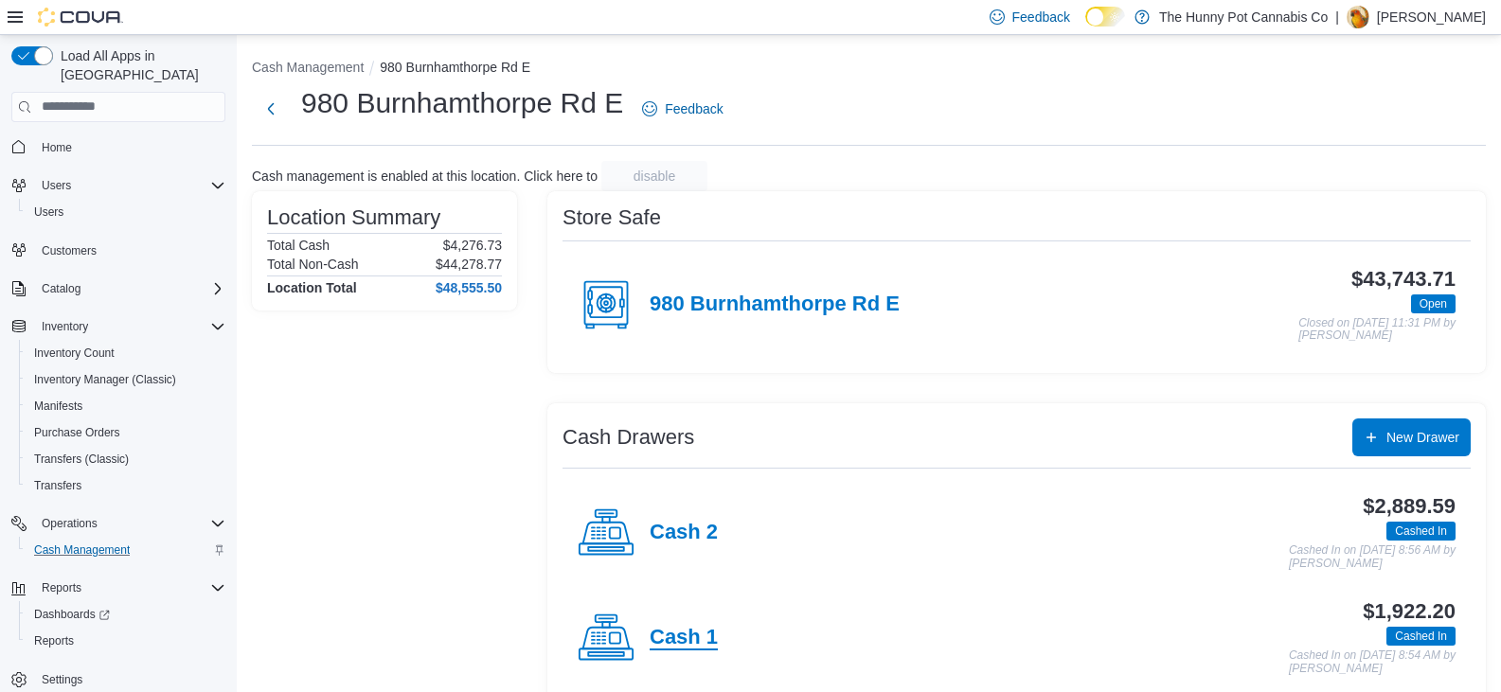
click at [704, 626] on h4 "Cash 1" at bounding box center [684, 638] width 68 height 25
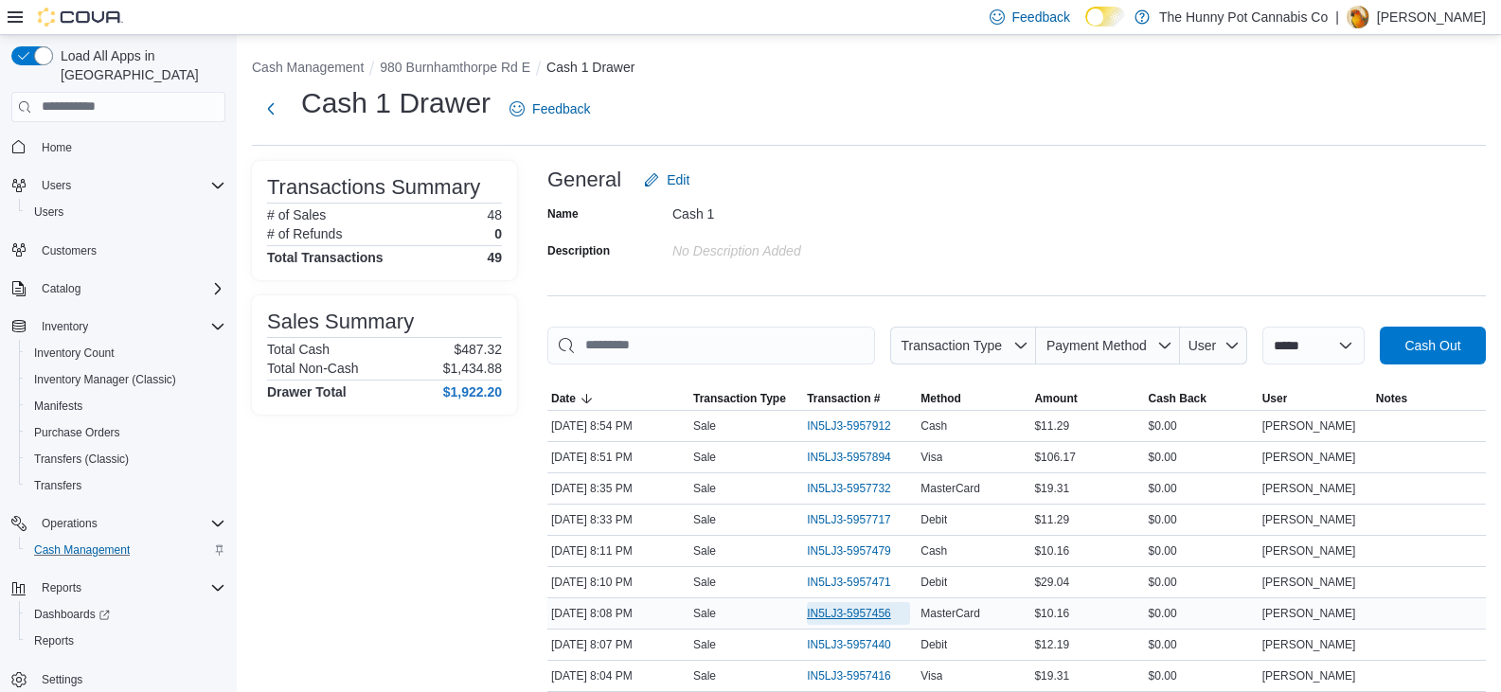
click at [848, 624] on span "IN5LJ3-5957456" at bounding box center [858, 613] width 103 height 23
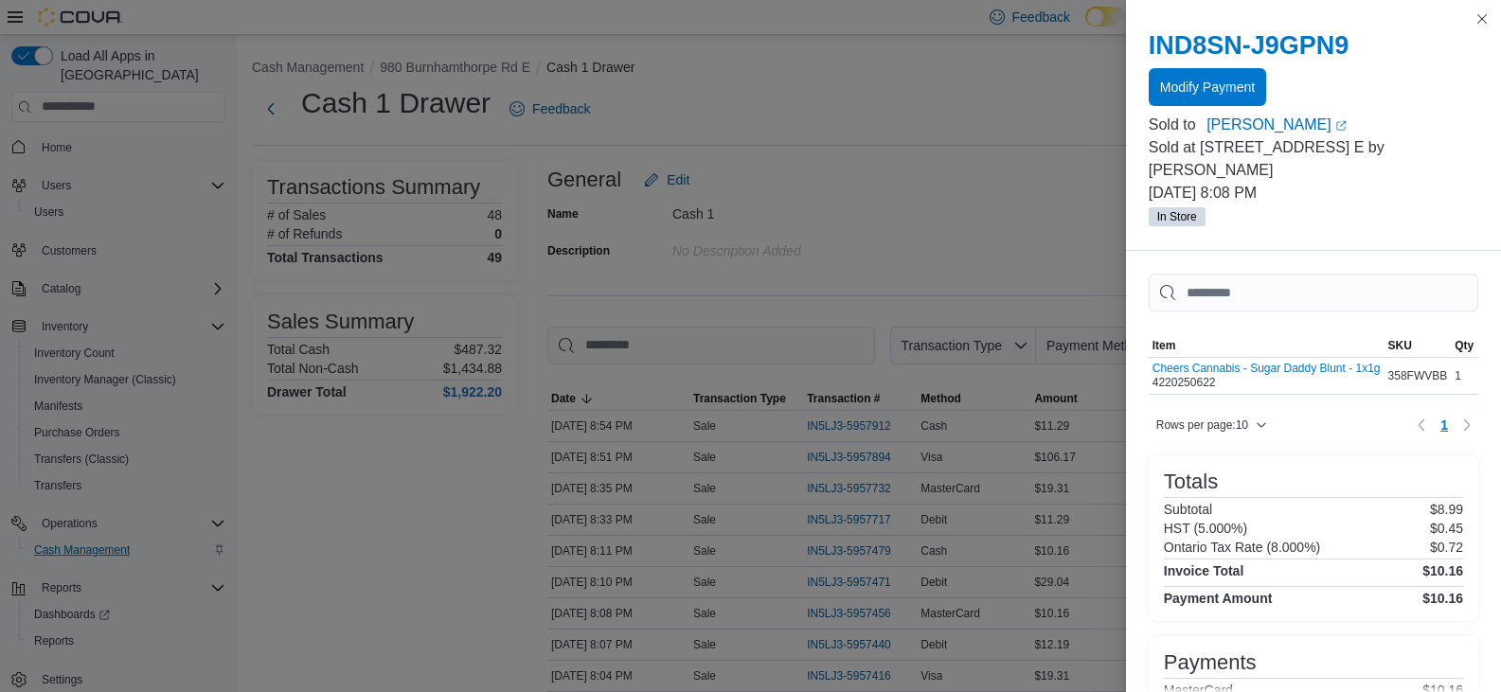
scroll to position [139, 0]
